Goal: Check status: Check status

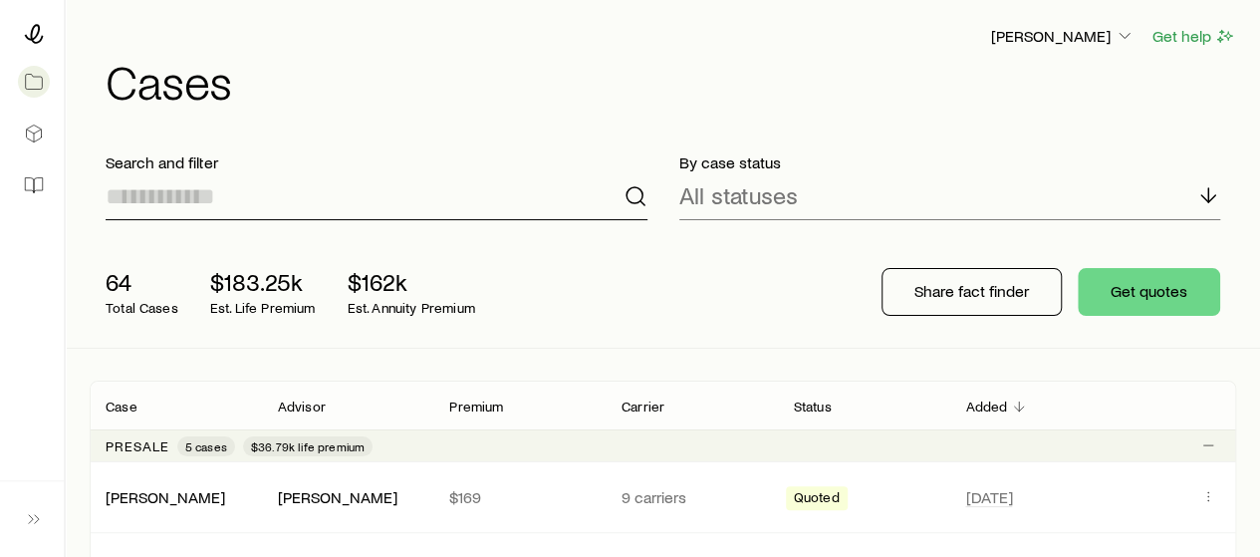
click at [543, 200] on input at bounding box center [377, 196] width 542 height 48
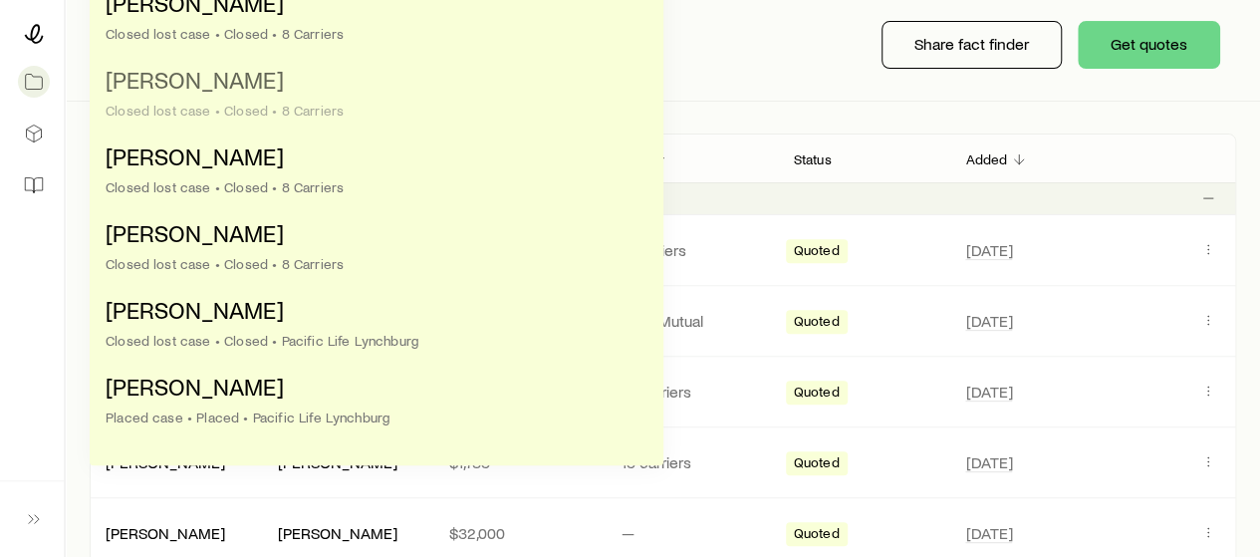
scroll to position [247, 0]
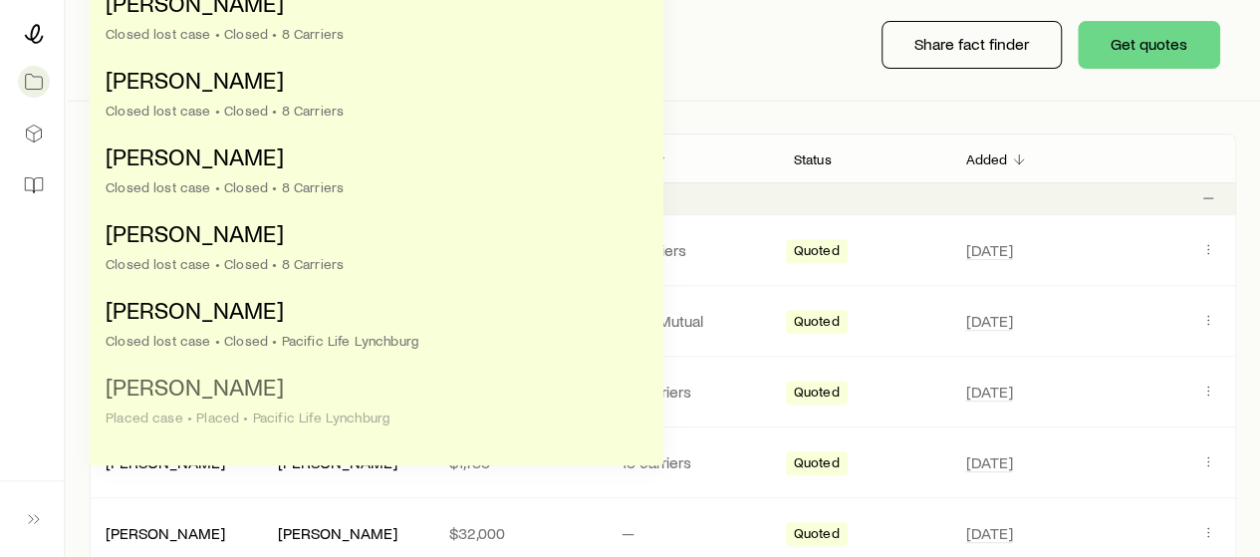
click at [443, 402] on li "[PERSON_NAME] case • Placed • Pacific Life Lynchburg" at bounding box center [371, 403] width 530 height 77
type input "**********"
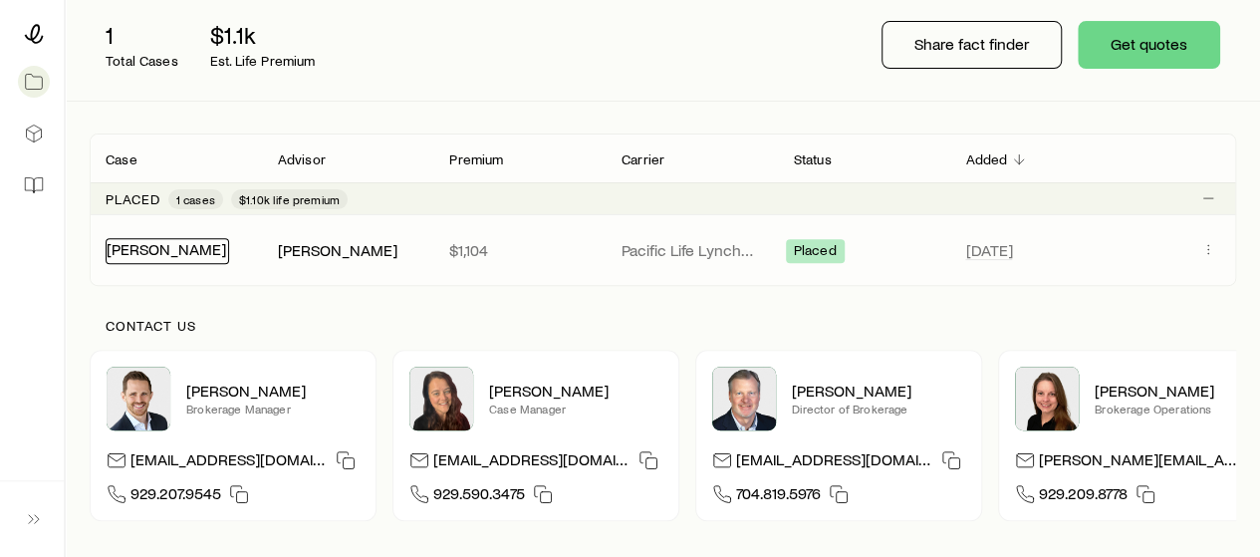
click at [181, 239] on link "[PERSON_NAME]" at bounding box center [167, 248] width 120 height 19
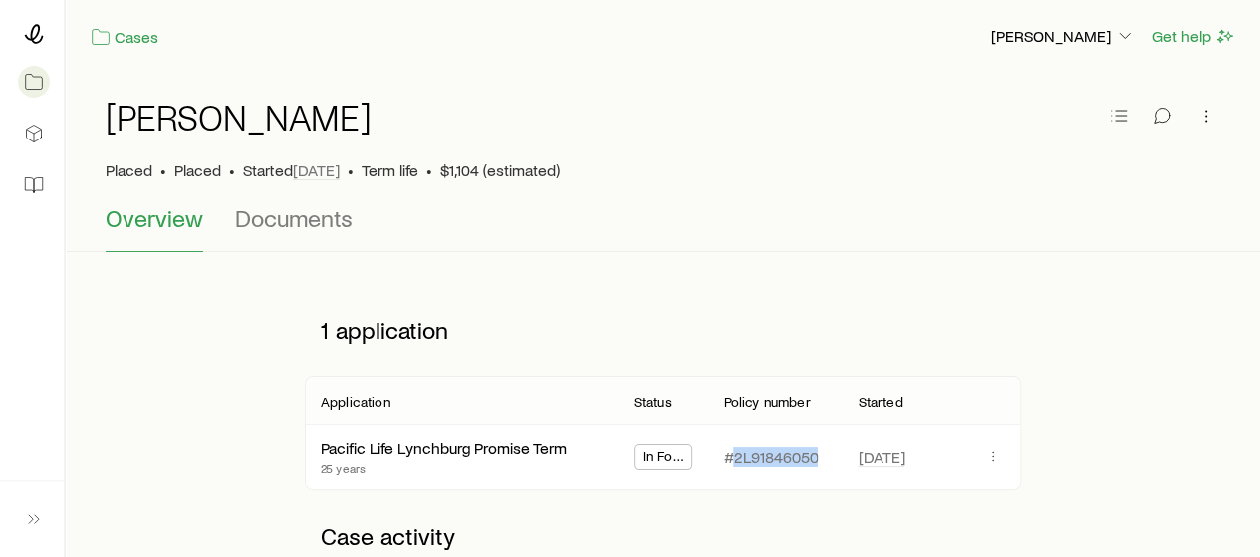
drag, startPoint x: 817, startPoint y: 453, endPoint x: 735, endPoint y: 451, distance: 81.7
click at [735, 451] on p "#2L91846050" at bounding box center [770, 457] width 95 height 20
copy p "2L91846050"
